Goal: Task Accomplishment & Management: Complete application form

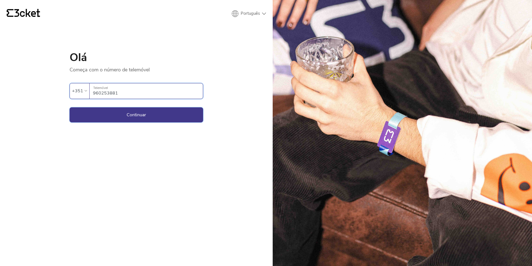
type input "960253881"
click at [172, 120] on button "Continuar" at bounding box center [137, 114] width 134 height 15
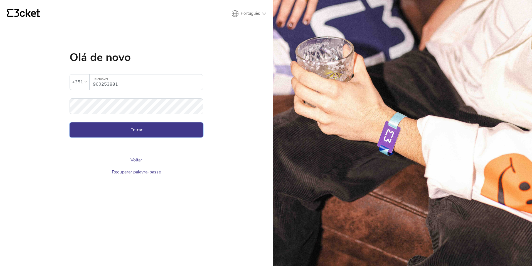
click at [173, 127] on button "Entrar" at bounding box center [137, 129] width 134 height 15
